Goal: Task Accomplishment & Management: Manage account settings

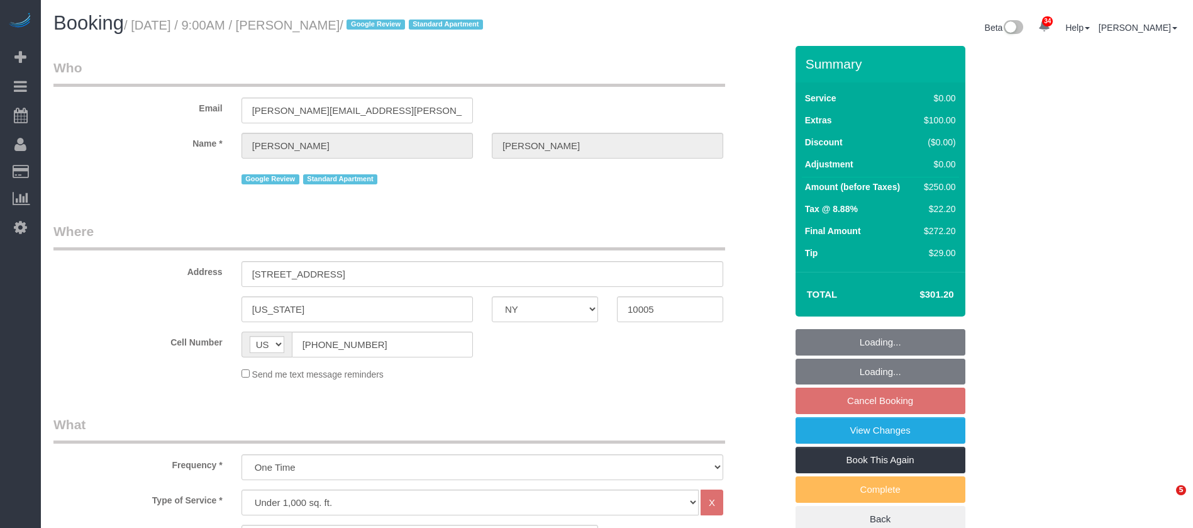
select select "NY"
select select "number:56"
select select "number:90"
select select "number:15"
select select "number:5"
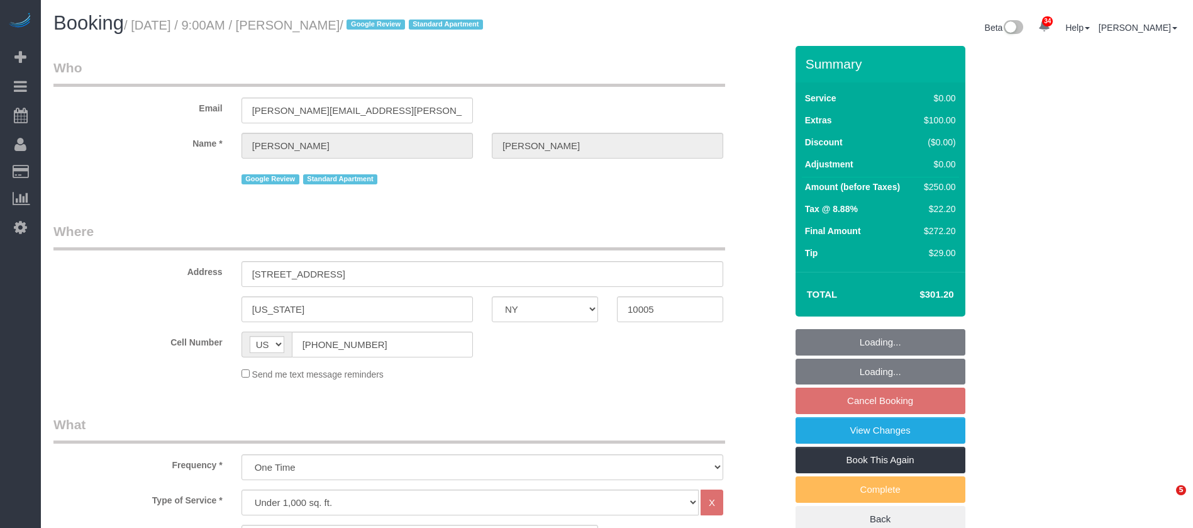
select select "spot2"
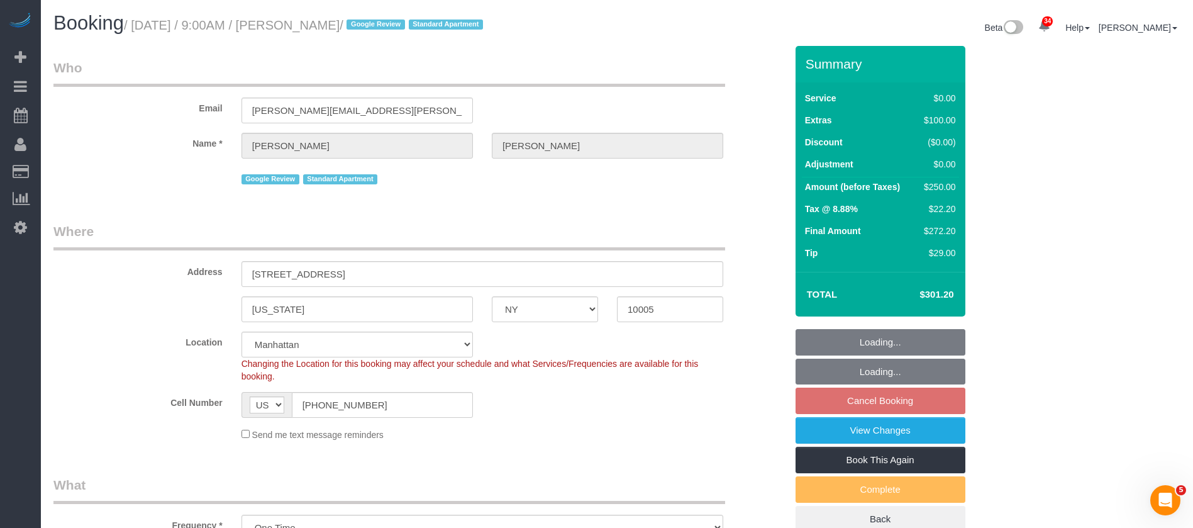
select select "object:1497"
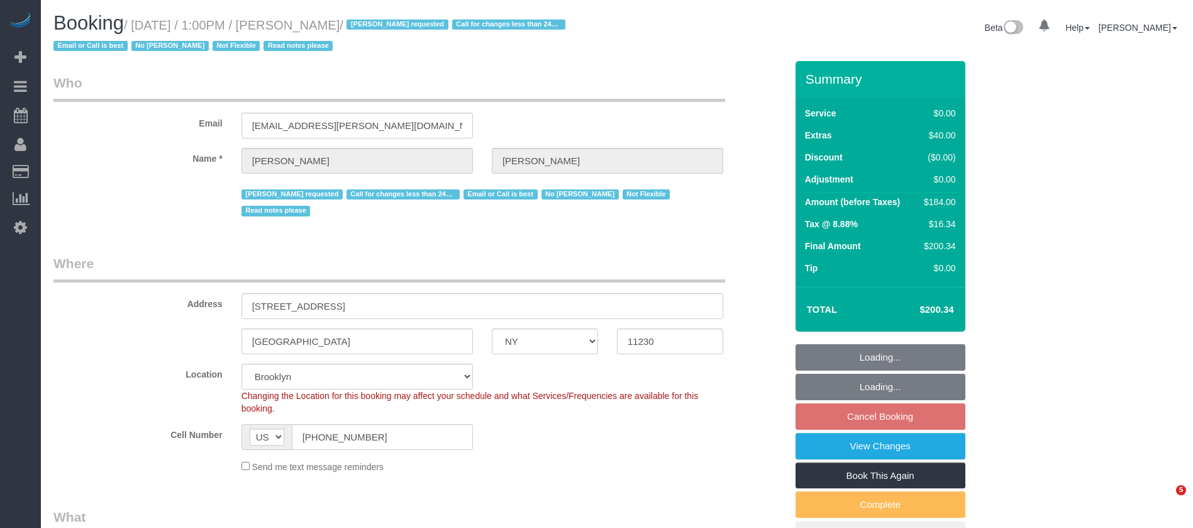
select select "NY"
select select "number:89"
select select "number:90"
select select "number:15"
select select "number:5"
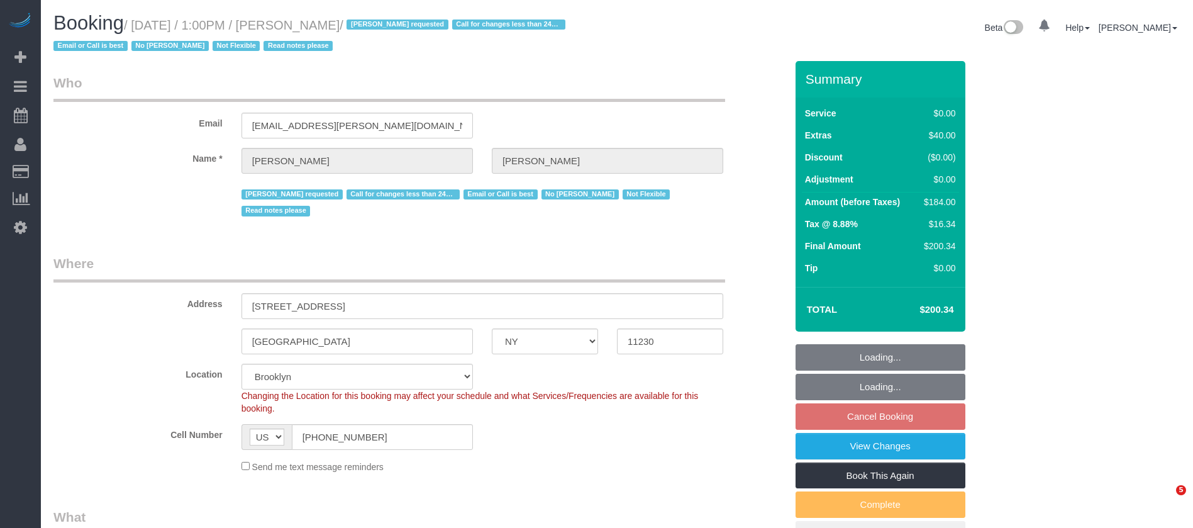
select select "object:1444"
select select "2"
select select "spot6"
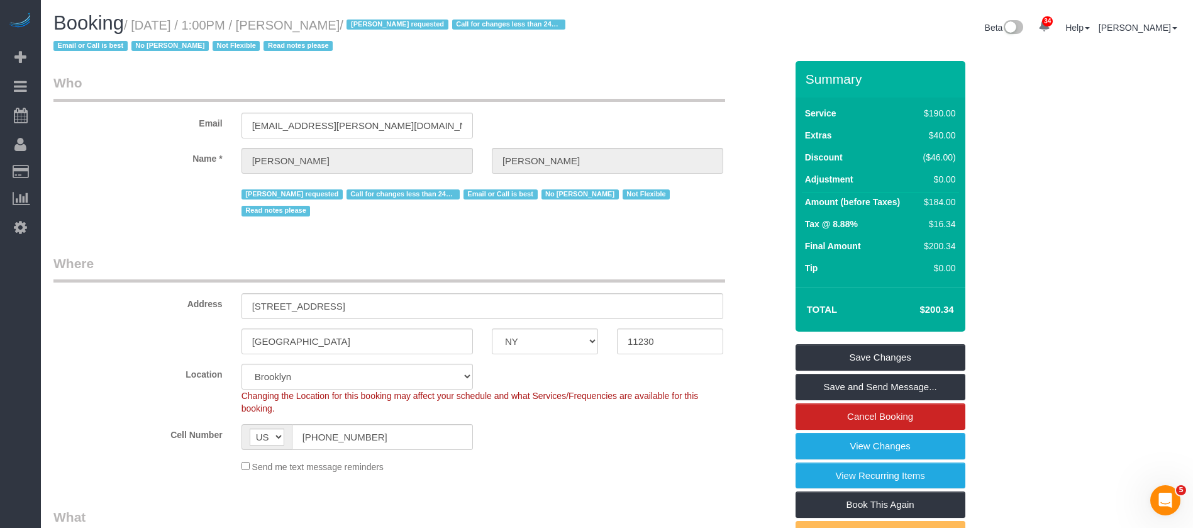
drag, startPoint x: 138, startPoint y: 23, endPoint x: 404, endPoint y: 38, distance: 265.8
click at [394, 17] on h1 "Booking / [DATE] / 1:00PM / [PERSON_NAME] / [PERSON_NAME] requested Call for ch…" at bounding box center [330, 34] width 554 height 43
copy small "[DATE] / 1:00PM / [PERSON_NAME]"
click at [335, 424] on input "[PHONE_NUMBER]" at bounding box center [382, 437] width 181 height 26
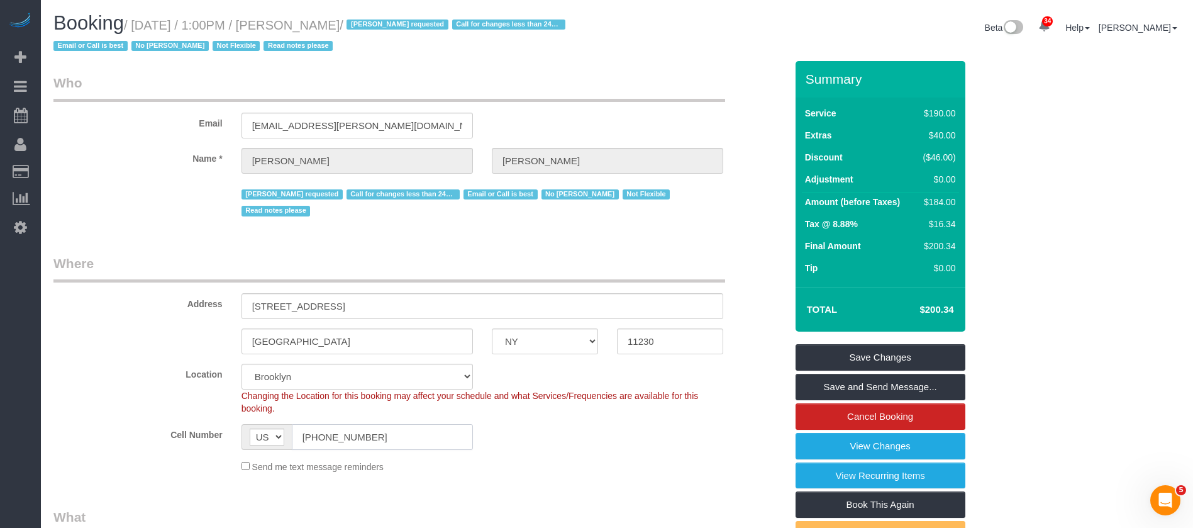
click at [335, 424] on input "[PHONE_NUMBER]" at bounding box center [382, 437] width 181 height 26
